Goal: Task Accomplishment & Management: Manage account settings

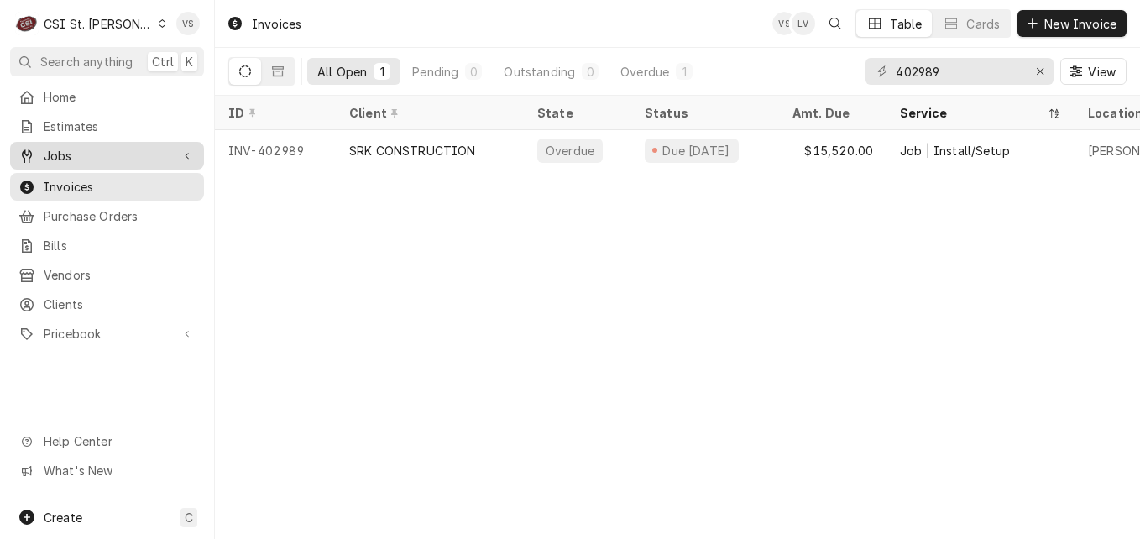
click at [83, 158] on span "Jobs" at bounding box center [107, 156] width 127 height 18
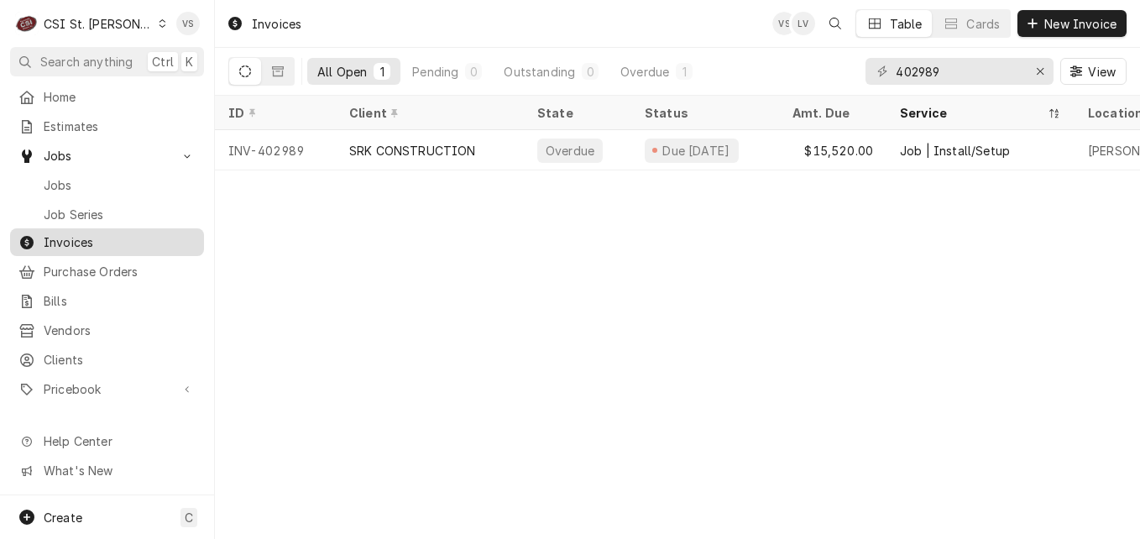
click at [88, 240] on span "Invoices" at bounding box center [120, 242] width 152 height 18
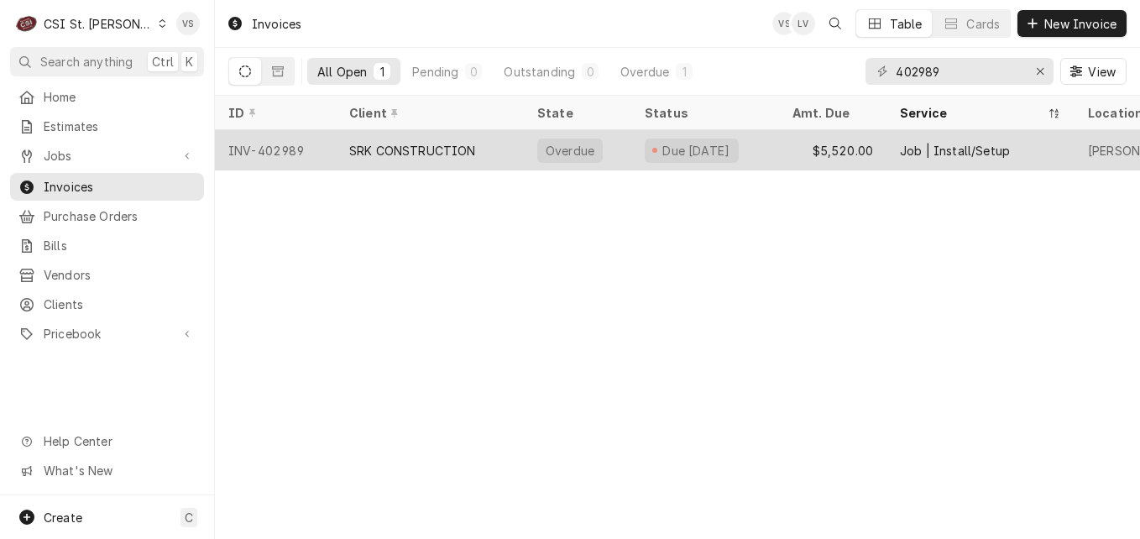
click at [369, 149] on div "SRK CONSTRUCTION" at bounding box center [412, 151] width 127 height 18
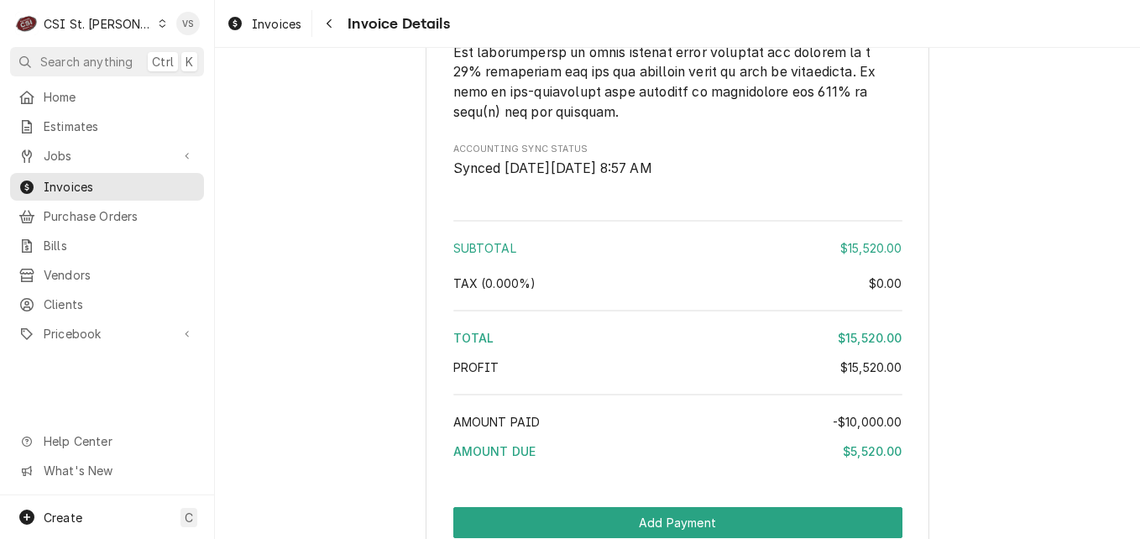
scroll to position [3843, 0]
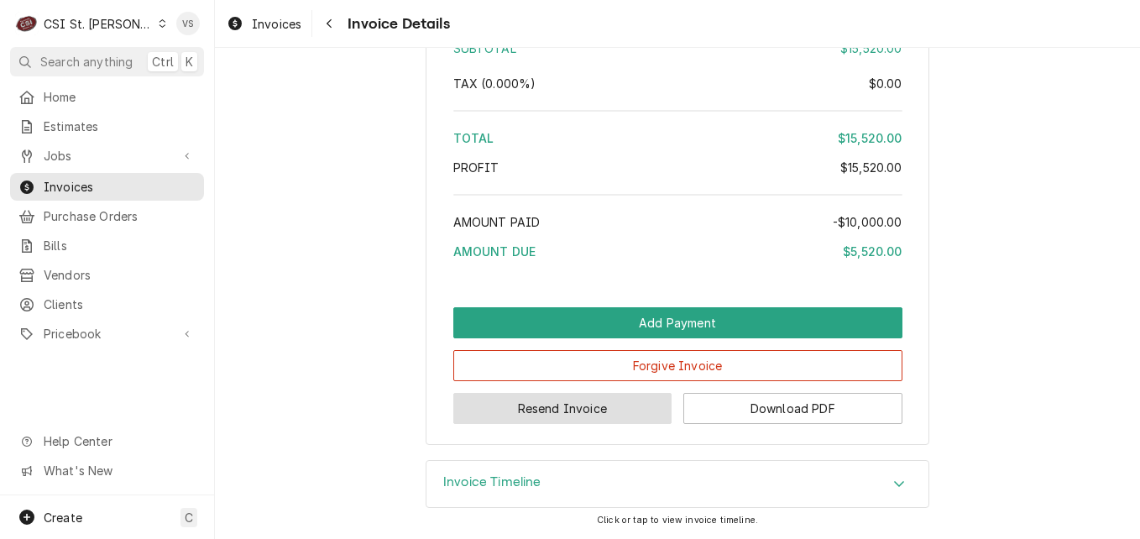
click at [602, 411] on button "Resend Invoice" at bounding box center [562, 408] width 219 height 31
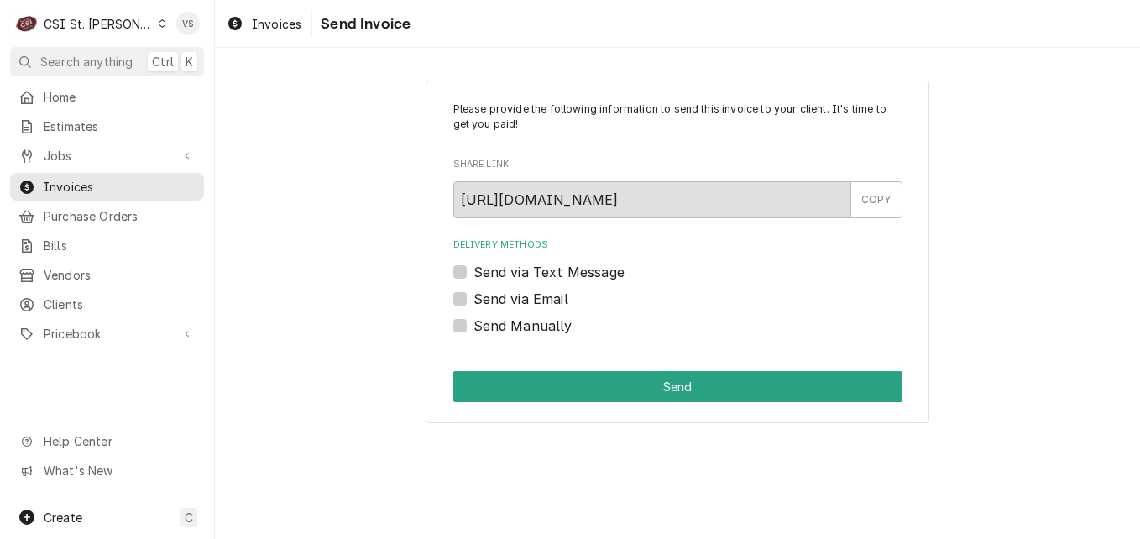
click at [473, 298] on label "Send via Email" at bounding box center [520, 299] width 95 height 20
click at [473, 298] on input "Send via Email" at bounding box center [697, 307] width 449 height 37
checkbox input "true"
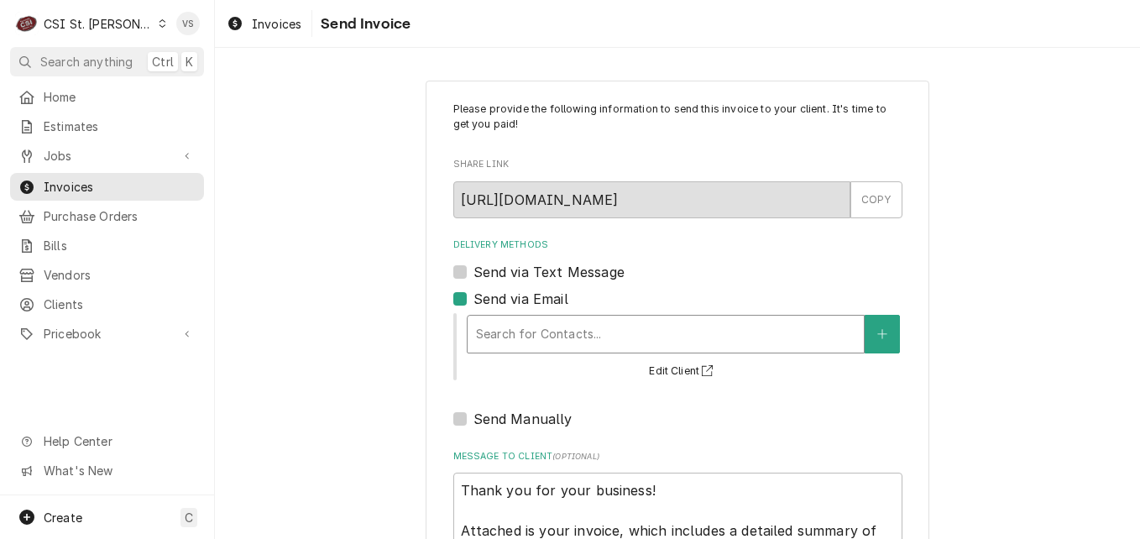
click at [486, 338] on div "Delivery Methods" at bounding box center [665, 334] width 379 height 30
click at [365, 322] on div "Please provide the following information to send this invoice to your client. I…" at bounding box center [677, 387] width 925 height 645
click at [313, 333] on div "Please provide the following information to send this invoice to your client. I…" at bounding box center [677, 387] width 925 height 645
click at [119, 178] on span "Invoices" at bounding box center [120, 187] width 152 height 18
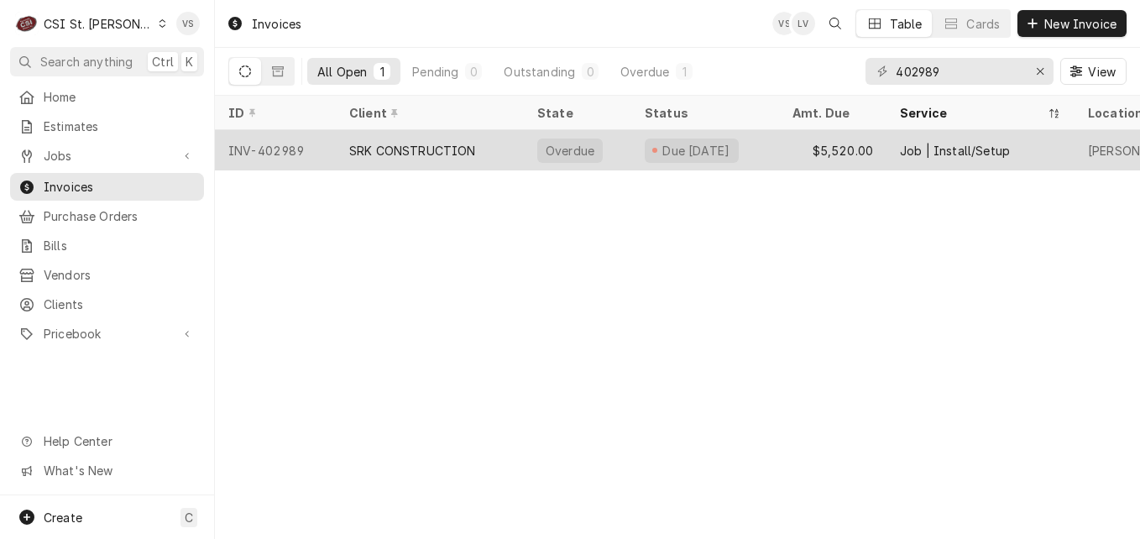
click at [454, 149] on div "SRK CONSTRUCTION" at bounding box center [412, 151] width 127 height 18
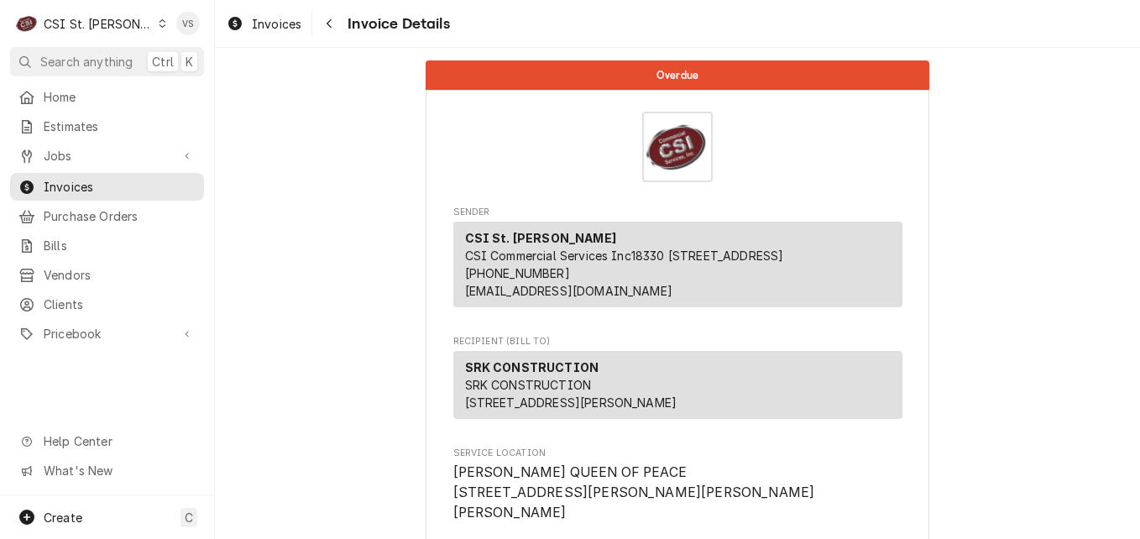
click at [454, 149] on div "C CSI St. Louis VS Search anything Ctrl K Home Estimates Jobs Jobs Job Series I…" at bounding box center [570, 269] width 1140 height 539
click at [454, 149] on div "Invoice Details" at bounding box center [677, 147] width 449 height 70
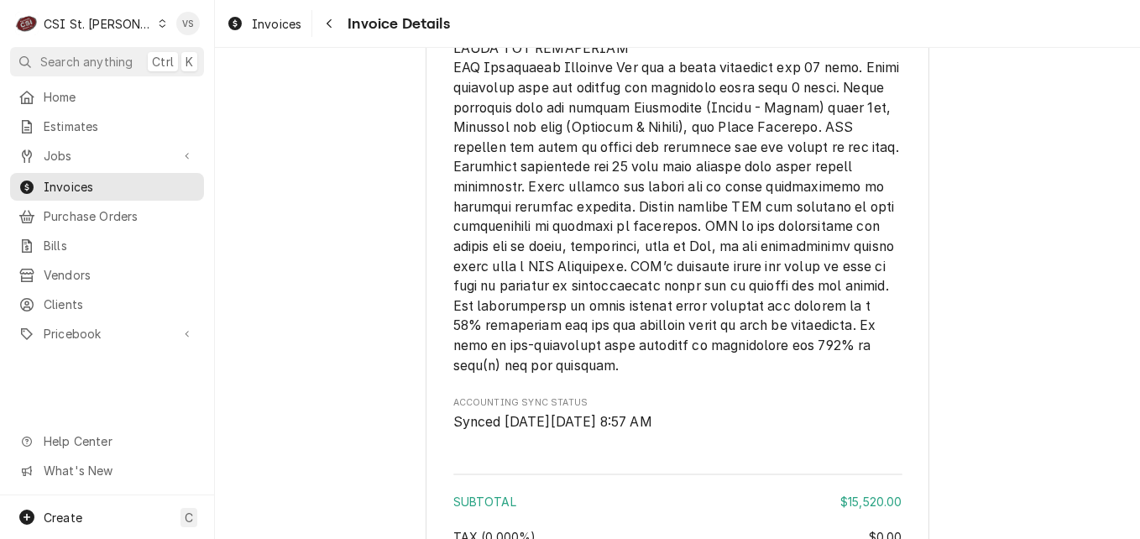
scroll to position [3357, 0]
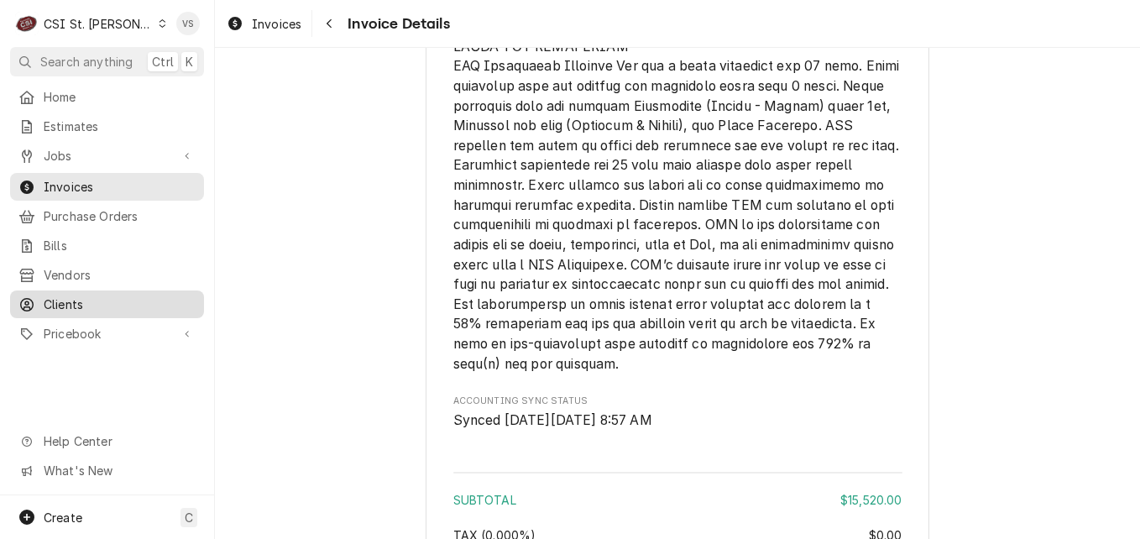
click at [88, 295] on span "Clients" at bounding box center [120, 304] width 152 height 18
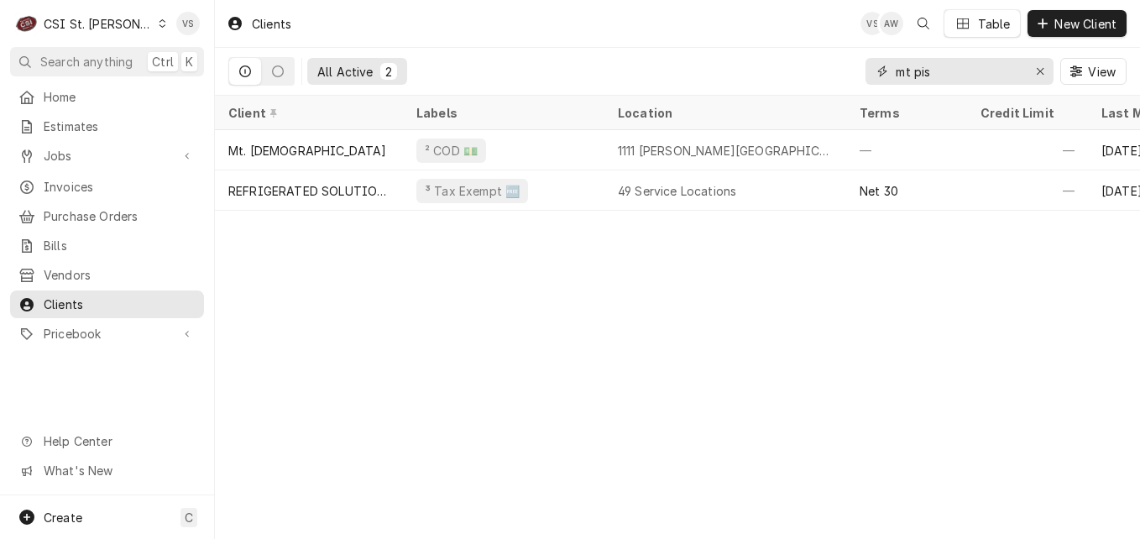
drag, startPoint x: 937, startPoint y: 72, endPoint x: 863, endPoint y: 76, distance: 74.0
click at [863, 76] on div "All Active 2 mt pis View" at bounding box center [677, 71] width 898 height 47
type input "K"
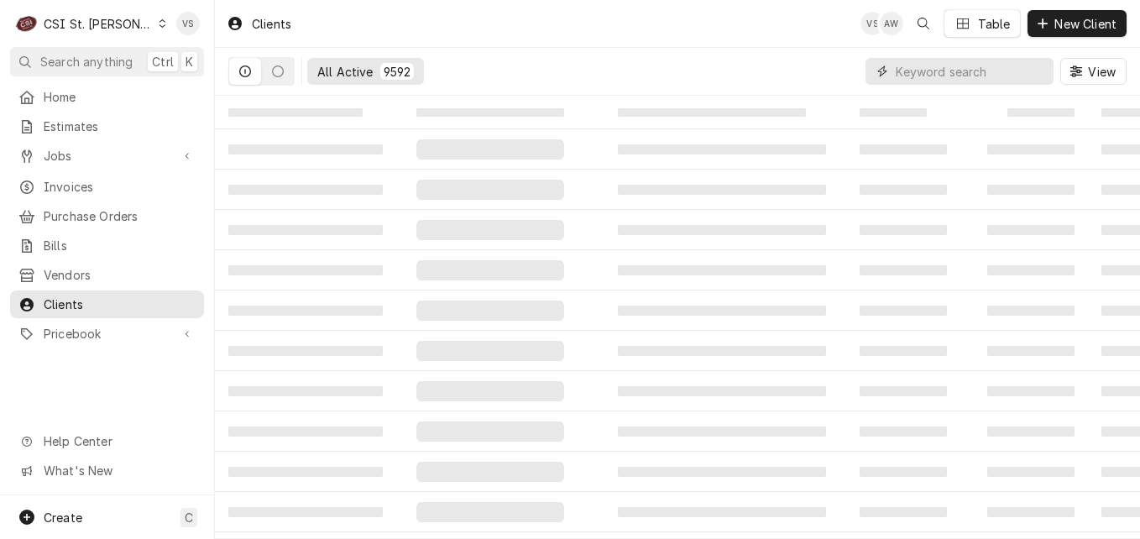
click at [910, 70] on input "Dynamic Content Wrapper" at bounding box center [969, 71] width 149 height 27
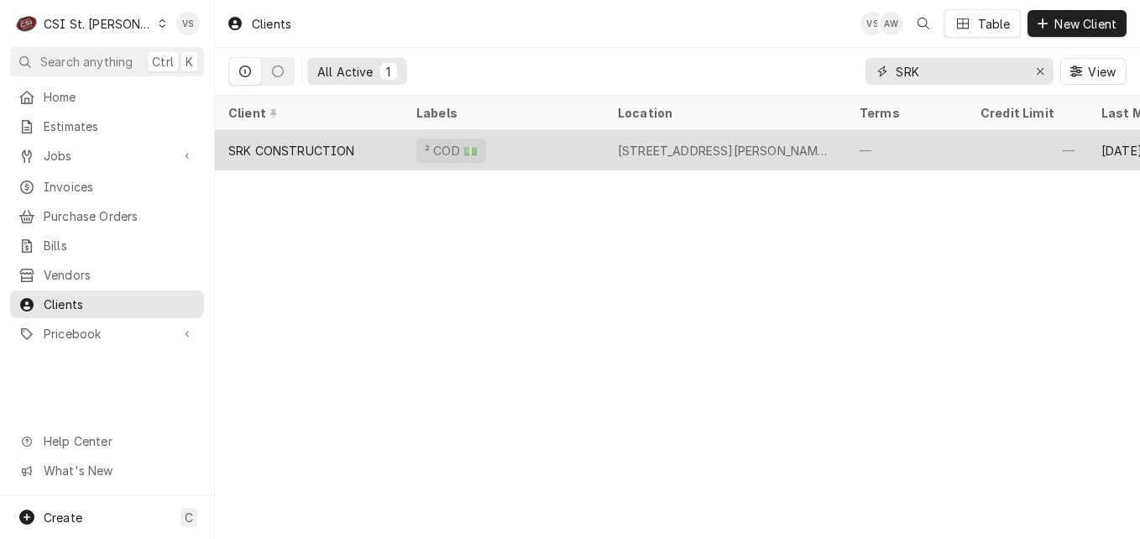
type input "SRK"
click at [379, 151] on div "SRK CONSTRUCTION" at bounding box center [309, 150] width 188 height 40
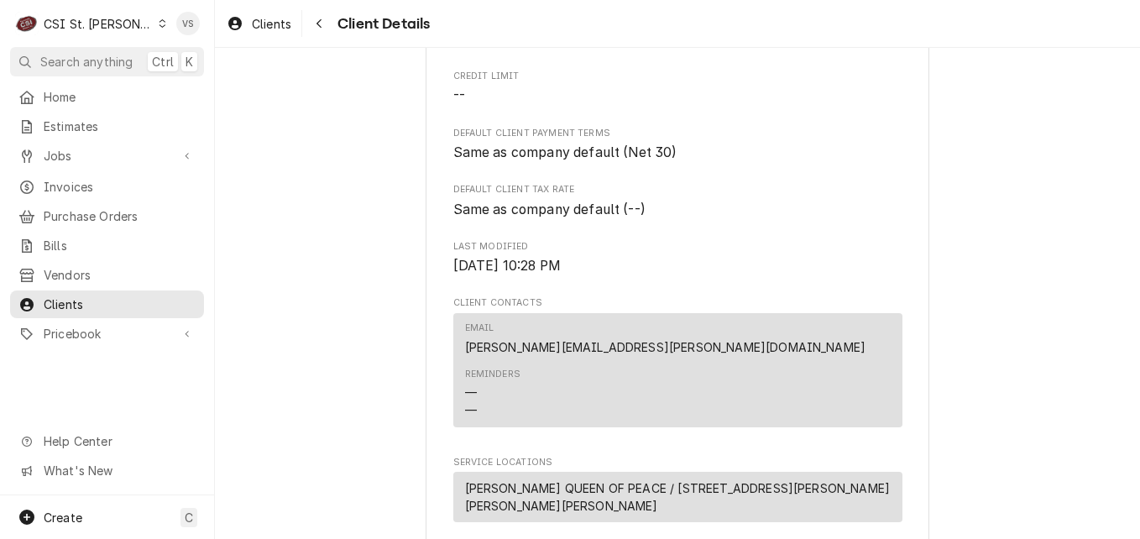
scroll to position [838, 0]
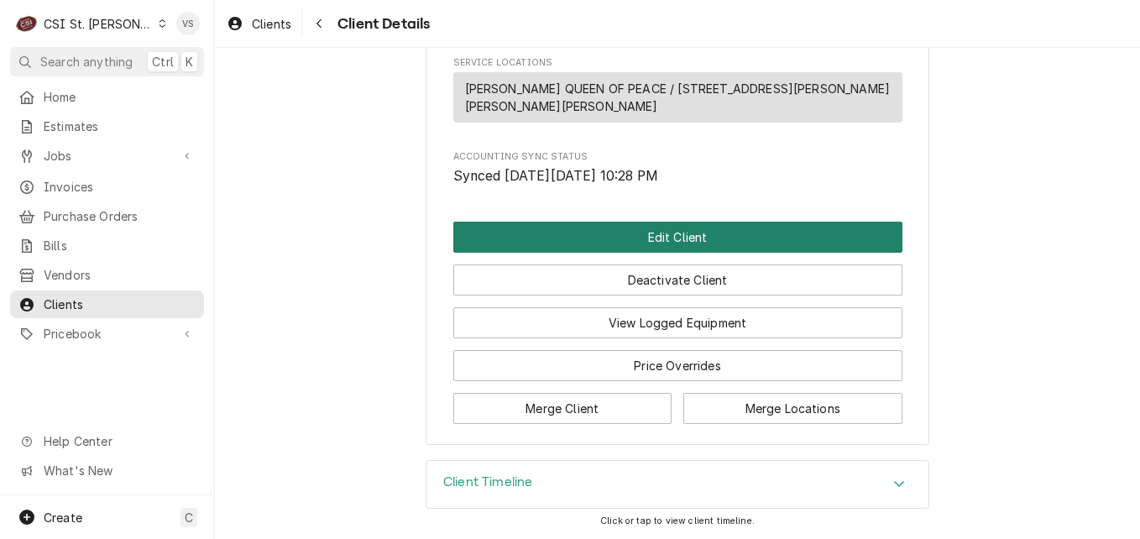
click at [578, 238] on button "Edit Client" at bounding box center [677, 237] width 449 height 31
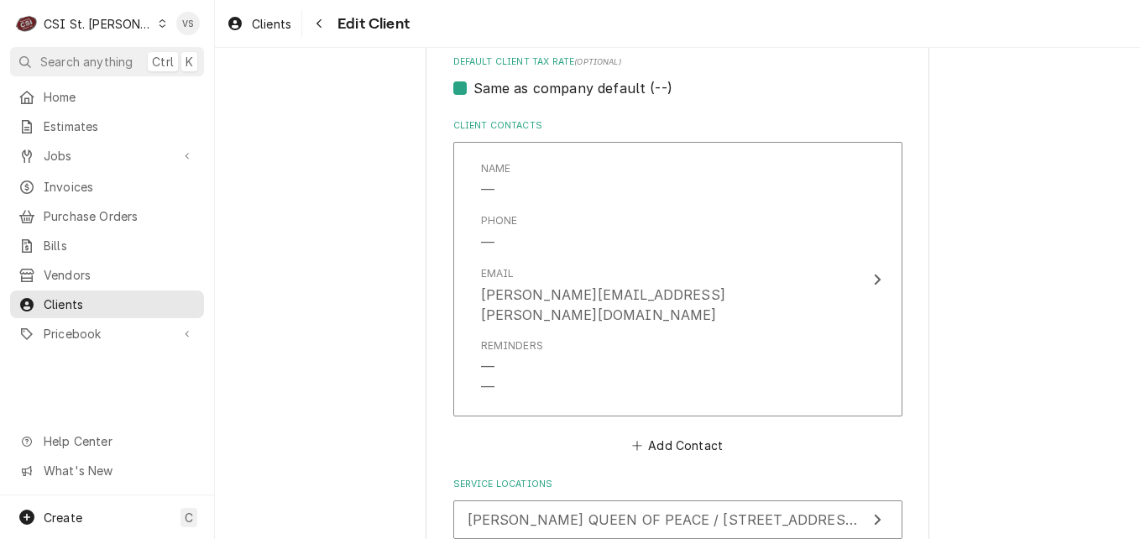
scroll to position [1256, 0]
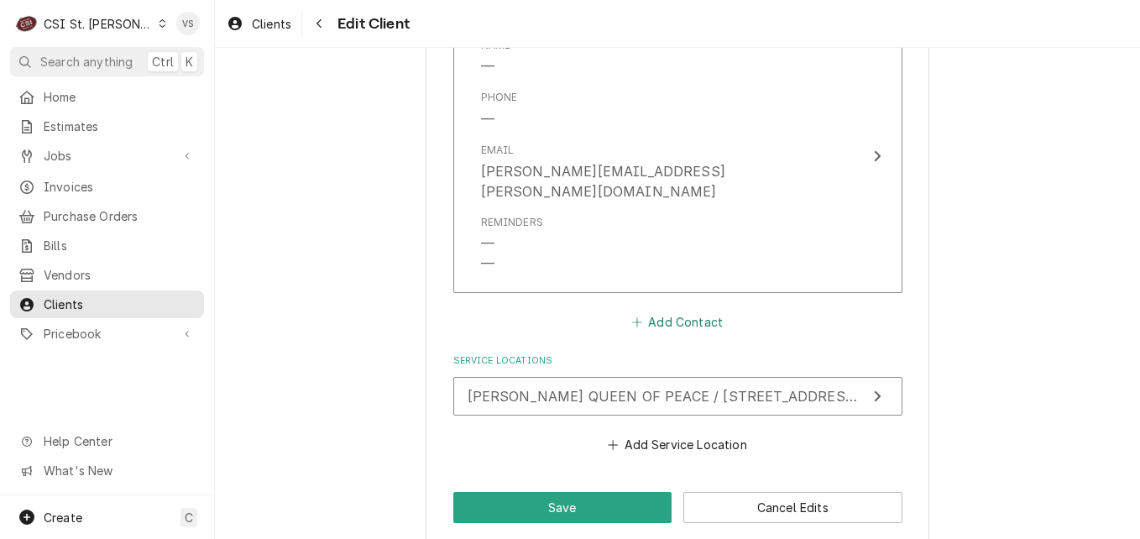
click at [661, 310] on button "Add Contact" at bounding box center [677, 321] width 96 height 23
type textarea "x"
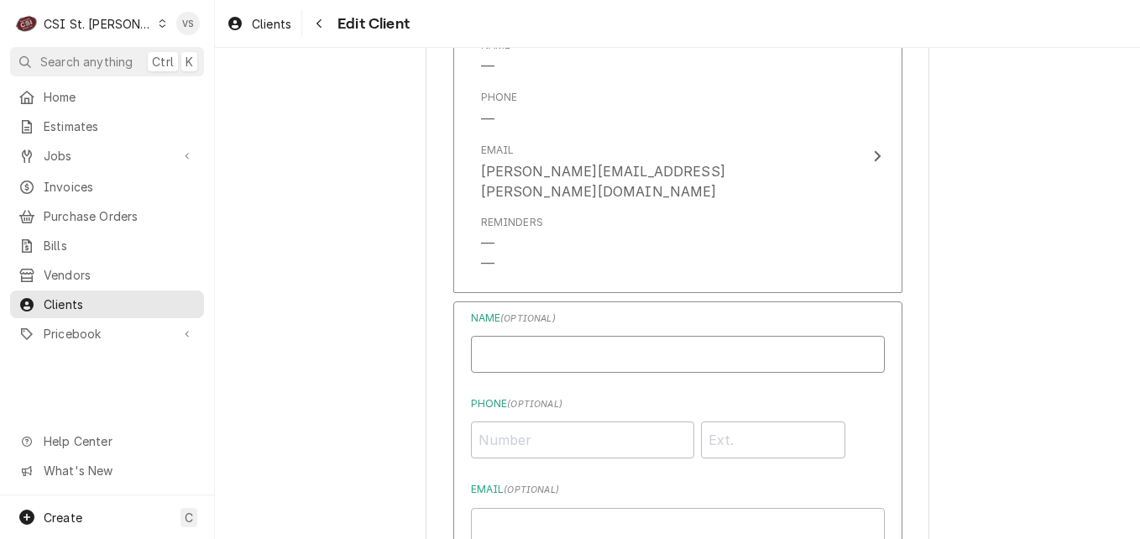
click at [517, 336] on input "Business Name" at bounding box center [678, 354] width 414 height 37
type input "[PERSON_NAME]"
type input "[PHONE_NUMBER]"
type input "[PERSON_NAME][EMAIL_ADDRESS][DOMAIN_NAME]"
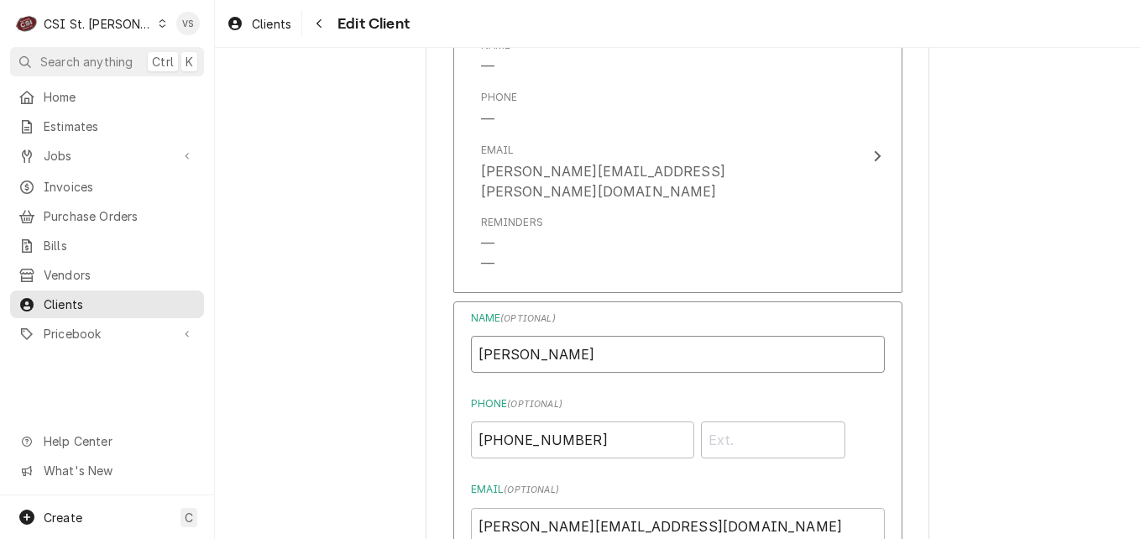
scroll to position [1760, 0]
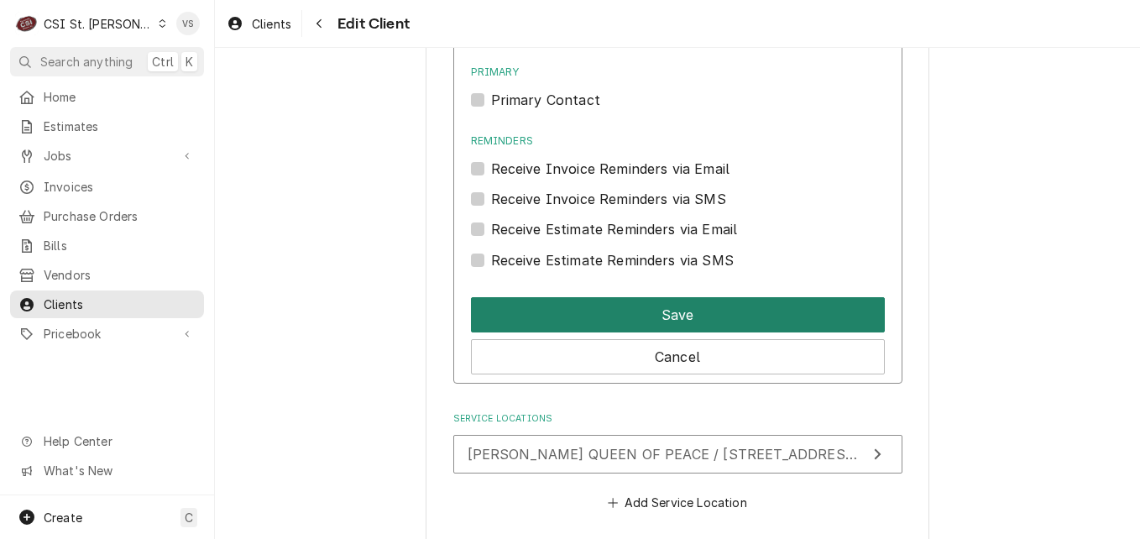
click at [668, 297] on button "Save" at bounding box center [678, 314] width 414 height 35
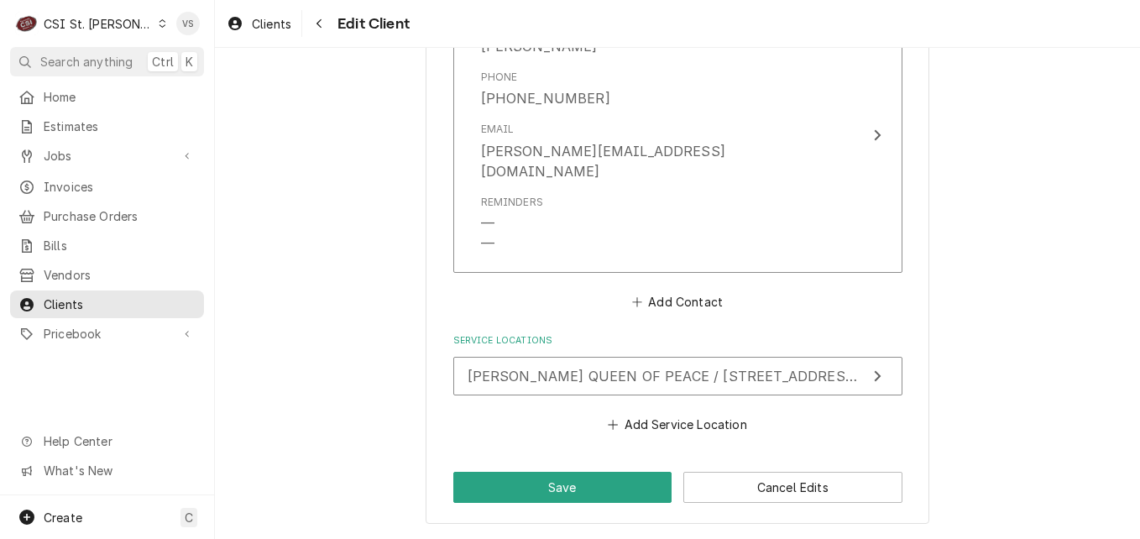
scroll to position [1519, 0]
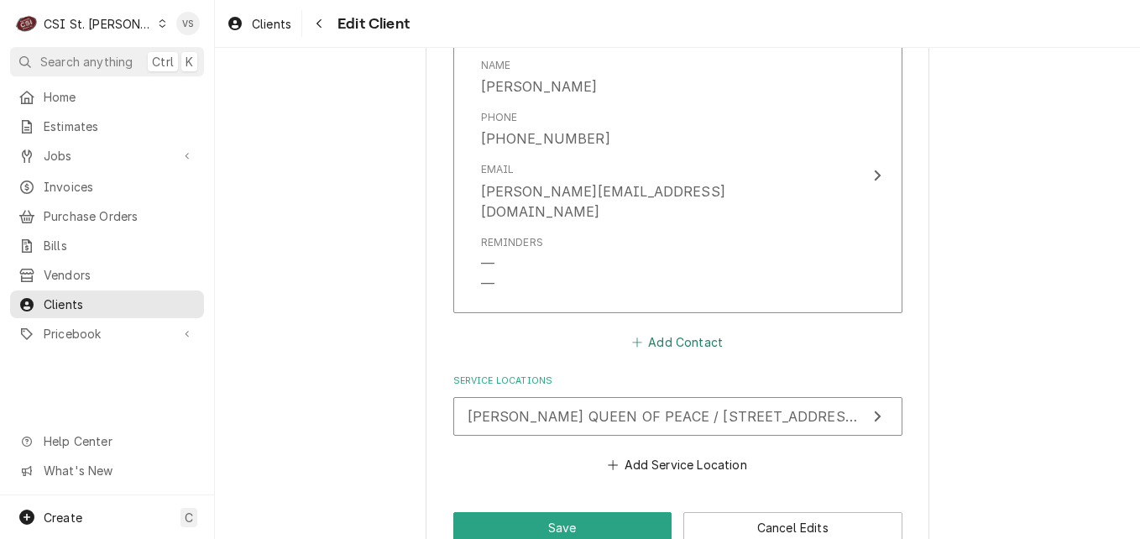
click at [647, 330] on button "Add Contact" at bounding box center [677, 341] width 96 height 23
type textarea "x"
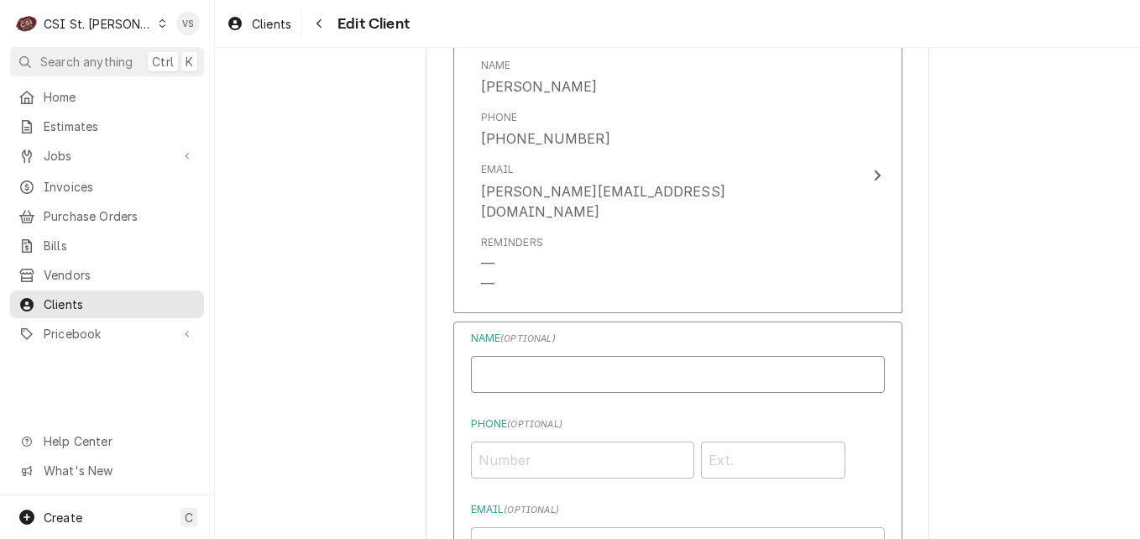
click at [496, 356] on input "Business Name" at bounding box center [678, 374] width 414 height 37
type input "c"
type input "[PERSON_NAME]"
click at [502, 441] on input "Phone ( optional )" at bounding box center [582, 459] width 223 height 37
type input "[PHONE_NUMBER]"
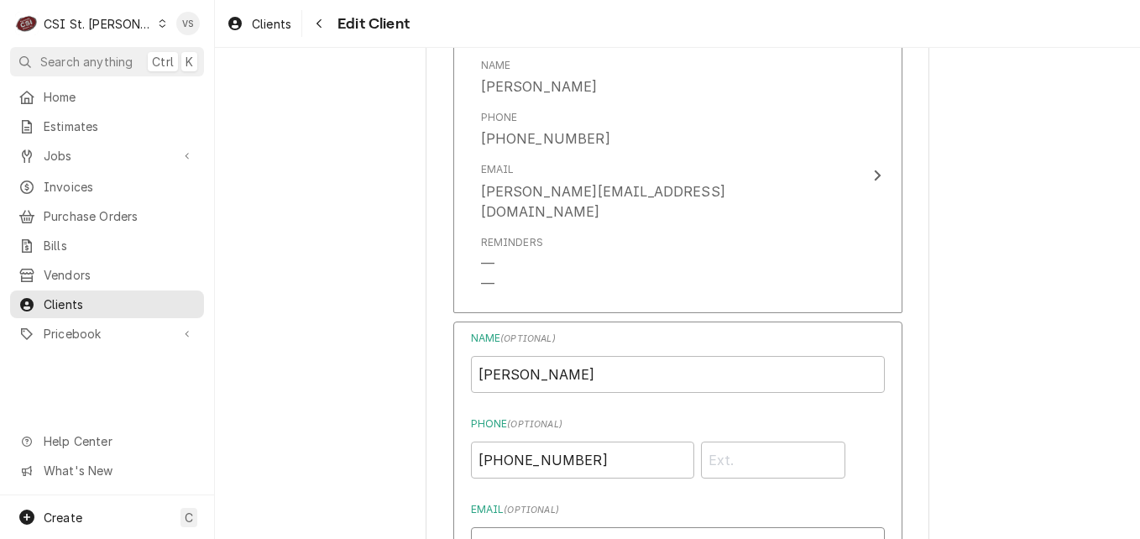
click at [480, 527] on input "Email ( optional )" at bounding box center [678, 545] width 414 height 37
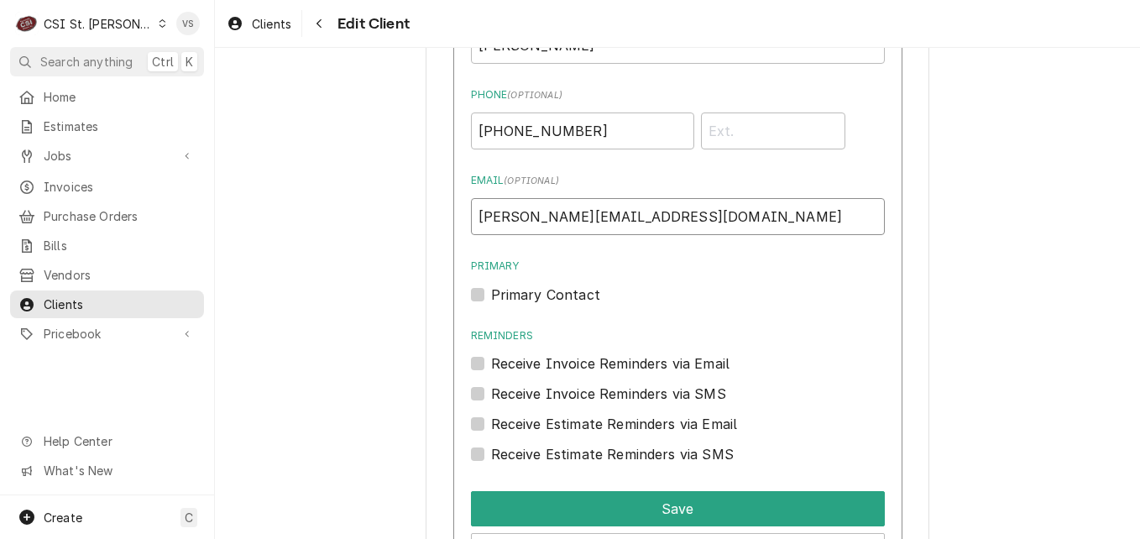
scroll to position [1854, 0]
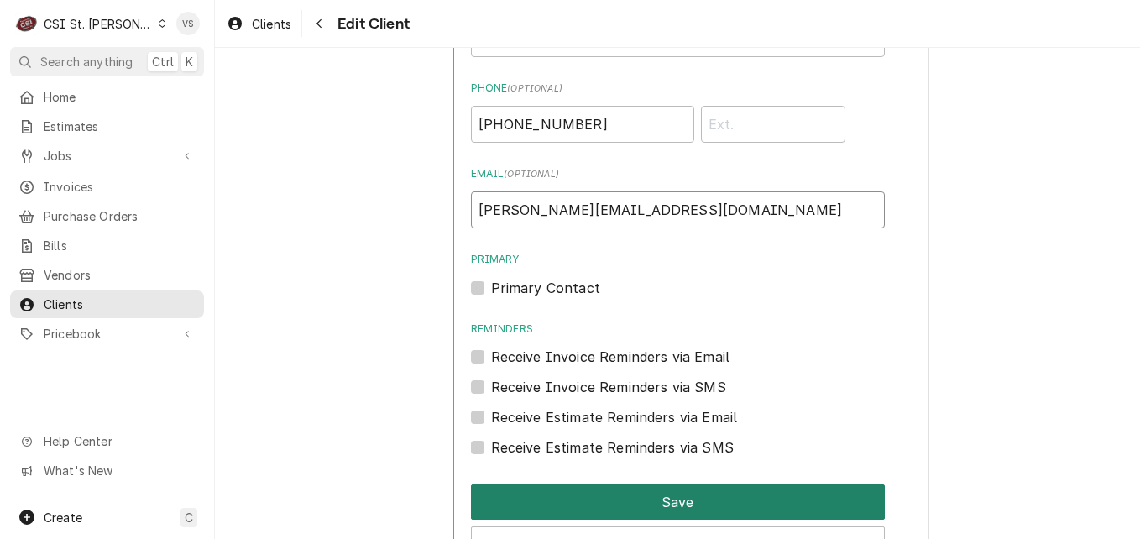
type input "[PERSON_NAME][EMAIL_ADDRESS][DOMAIN_NAME]"
click at [581, 484] on button "Save" at bounding box center [678, 501] width 414 height 35
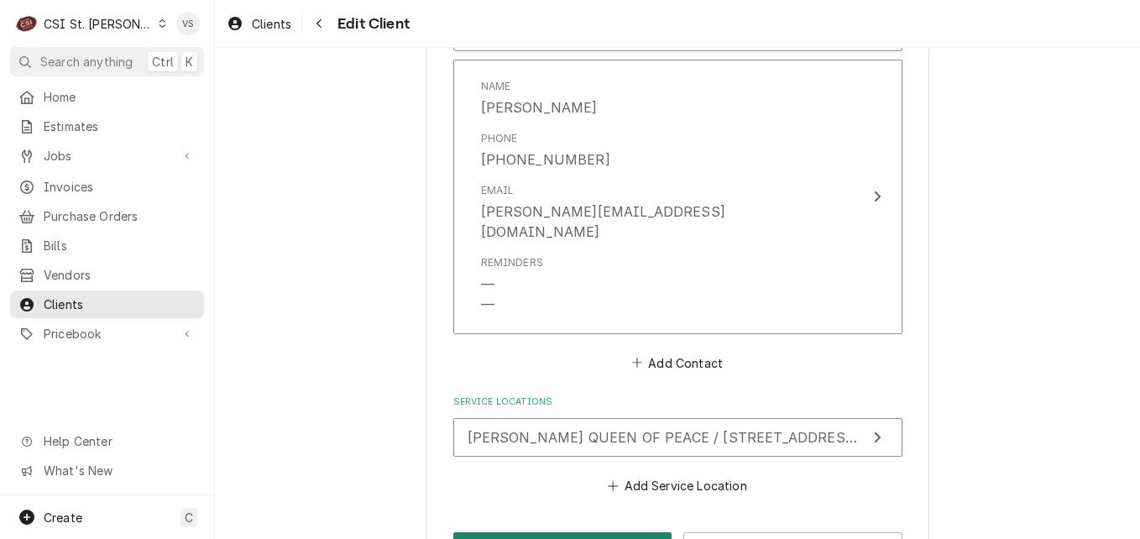
click at [505, 532] on button "Save" at bounding box center [562, 547] width 219 height 31
type textarea "x"
